Goal: Information Seeking & Learning: Learn about a topic

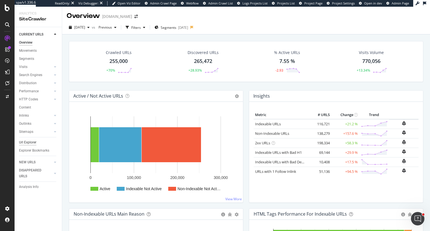
click at [30, 142] on div "Url Explorer" at bounding box center [27, 143] width 17 height 6
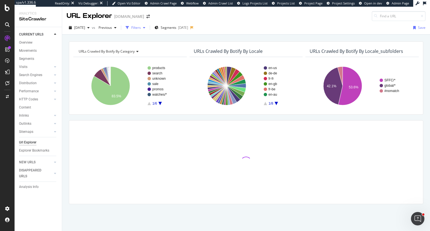
click at [141, 25] on div "Filters" at bounding box center [136, 27] width 10 height 5
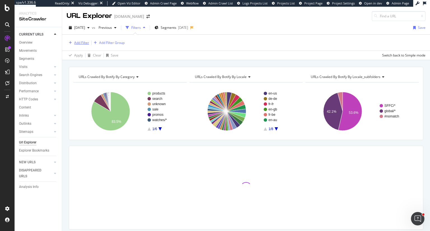
click at [77, 41] on div "Add Filter" at bounding box center [81, 42] width 15 height 5
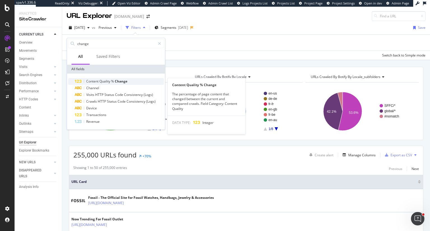
type input "change"
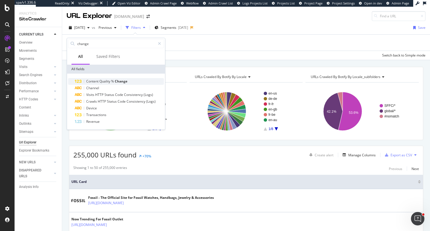
click at [136, 82] on div "Content Quality % Change" at bounding box center [119, 81] width 89 height 7
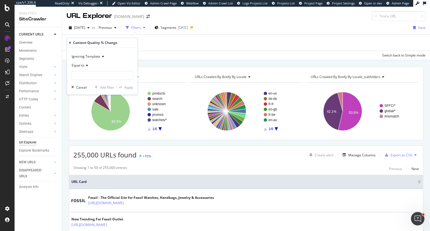
click at [70, 42] on icon at bounding box center [70, 42] width 2 height 3
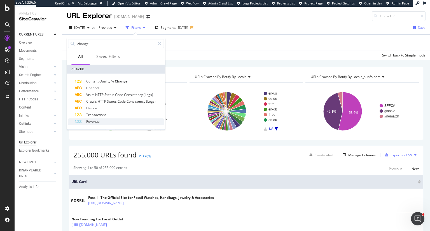
click at [99, 119] on div "Revenue" at bounding box center [119, 121] width 89 height 7
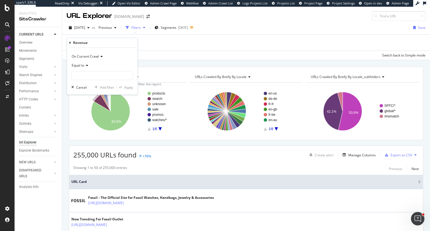
click at [70, 43] on icon at bounding box center [70, 42] width 2 height 3
click at [166, 42] on div "Add Filter Add Filter Group" at bounding box center [246, 43] width 359 height 16
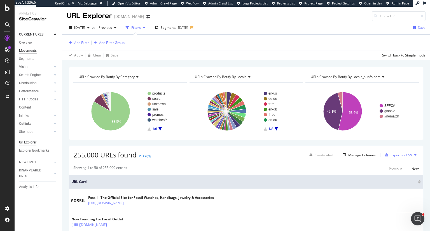
click at [30, 51] on div "Movements" at bounding box center [28, 51] width 18 height 6
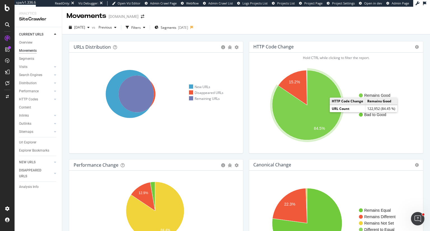
click at [324, 112] on icon "A chart." at bounding box center [307, 105] width 70 height 70
